Goal: Task Accomplishment & Management: Manage account settings

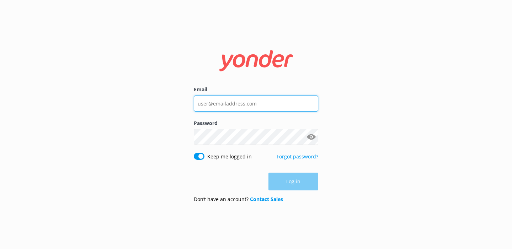
click at [223, 102] on input "Email" at bounding box center [256, 104] width 124 height 16
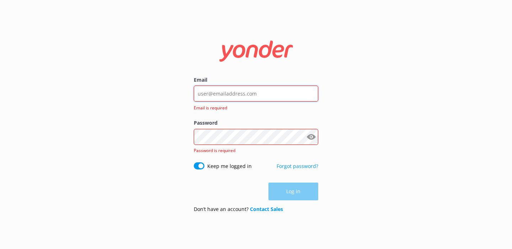
type input "[PERSON_NAME][EMAIL_ADDRESS][DOMAIN_NAME]"
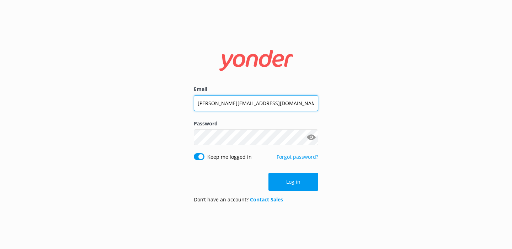
click button "Log in" at bounding box center [293, 182] width 50 height 18
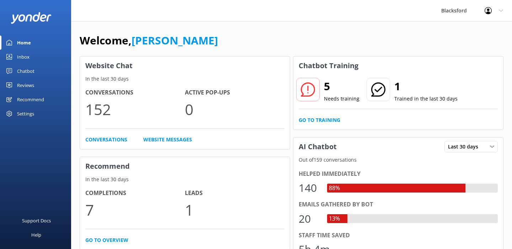
click at [29, 54] on link "Inbox" at bounding box center [35, 57] width 71 height 14
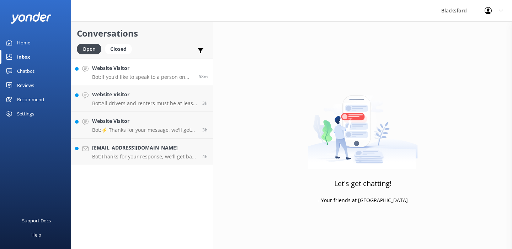
click at [145, 75] on p "Bot: If you’d like to speak to a person on the Blacksford RV team, please call …" at bounding box center [142, 77] width 101 height 6
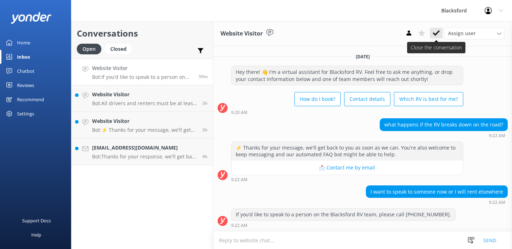
click at [440, 34] on button at bounding box center [436, 33] width 13 height 11
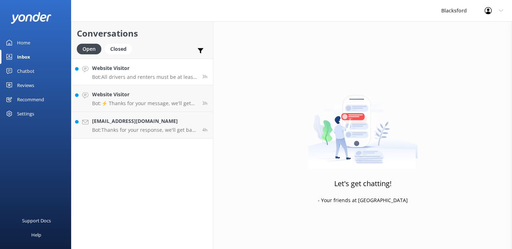
click at [167, 74] on p "Bot: All drivers and renters must be at least [DEMOGRAPHIC_DATA] due to insuran…" at bounding box center [144, 77] width 105 height 6
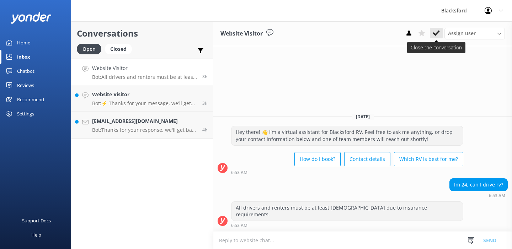
click at [434, 37] on button at bounding box center [436, 33] width 13 height 11
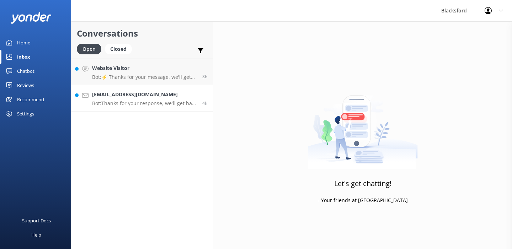
click at [184, 99] on div "[EMAIL_ADDRESS][DOMAIN_NAME] Bot: Thanks for your response, we'll get back to y…" at bounding box center [144, 99] width 105 height 16
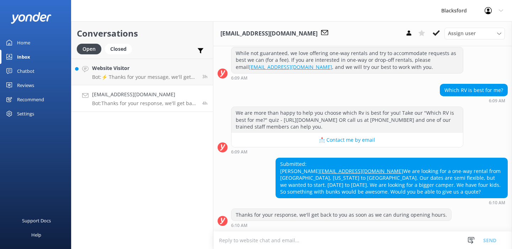
scroll to position [107, 0]
click at [438, 31] on use at bounding box center [435, 33] width 7 height 6
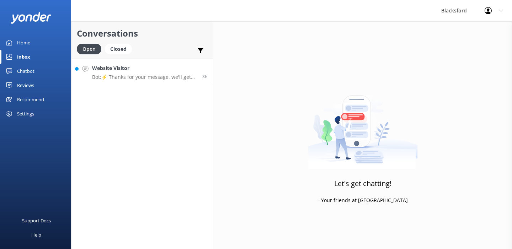
click at [176, 72] on div "Website Visitor Bot: ⚡ Thanks for your message, we'll get back to you as soon a…" at bounding box center [144, 71] width 105 height 15
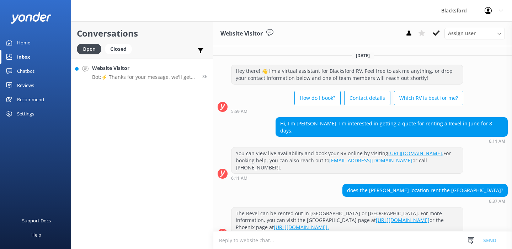
scroll to position [79, 0]
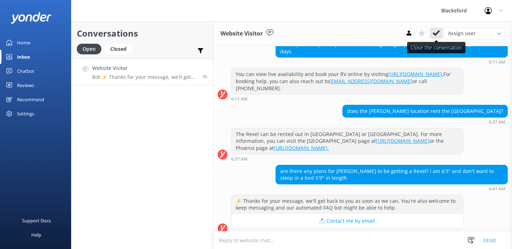
click at [440, 33] on button at bounding box center [436, 33] width 13 height 11
